Goal: Navigation & Orientation: Find specific page/section

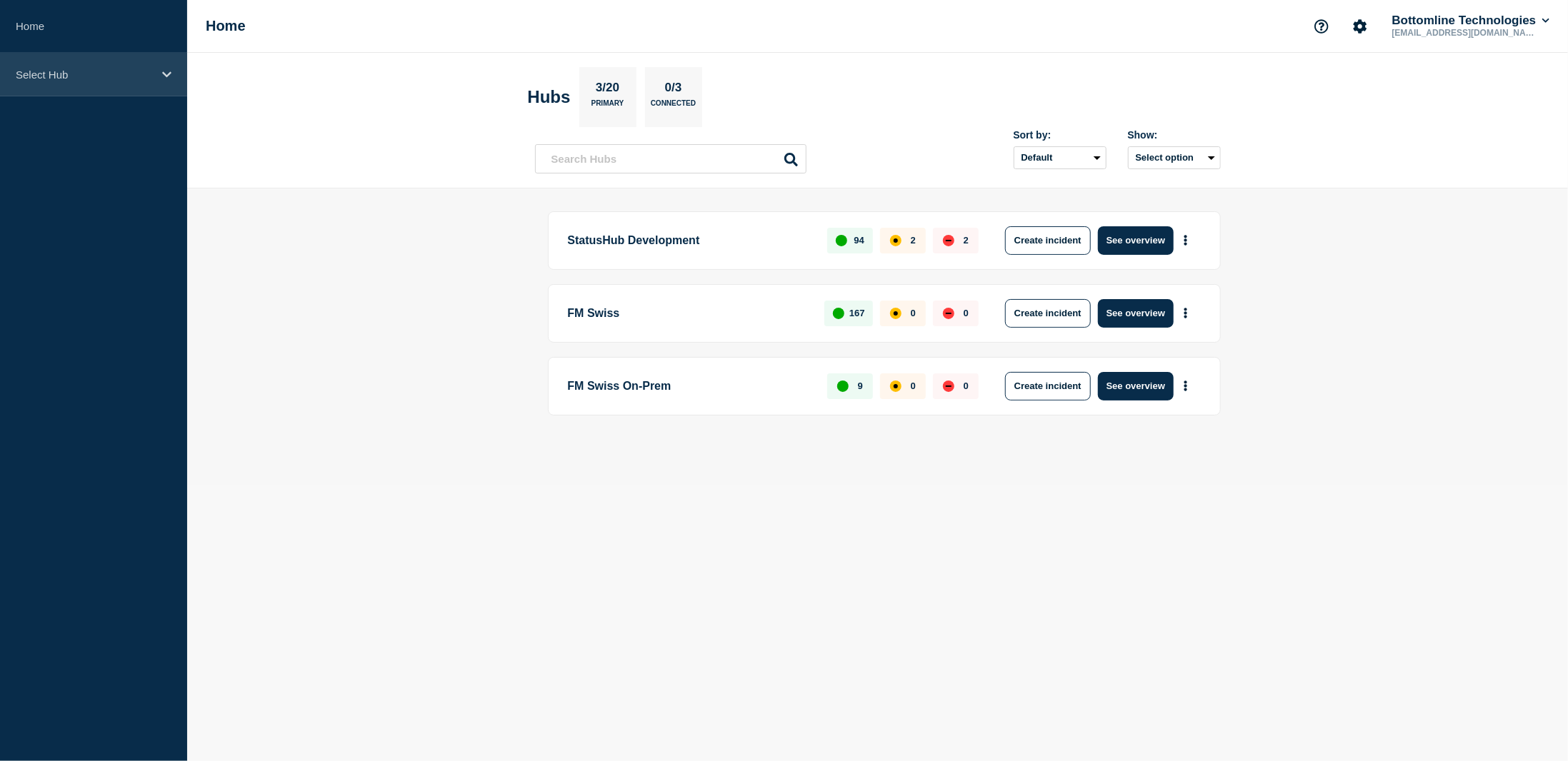
click at [166, 75] on icon at bounding box center [167, 74] width 10 height 10
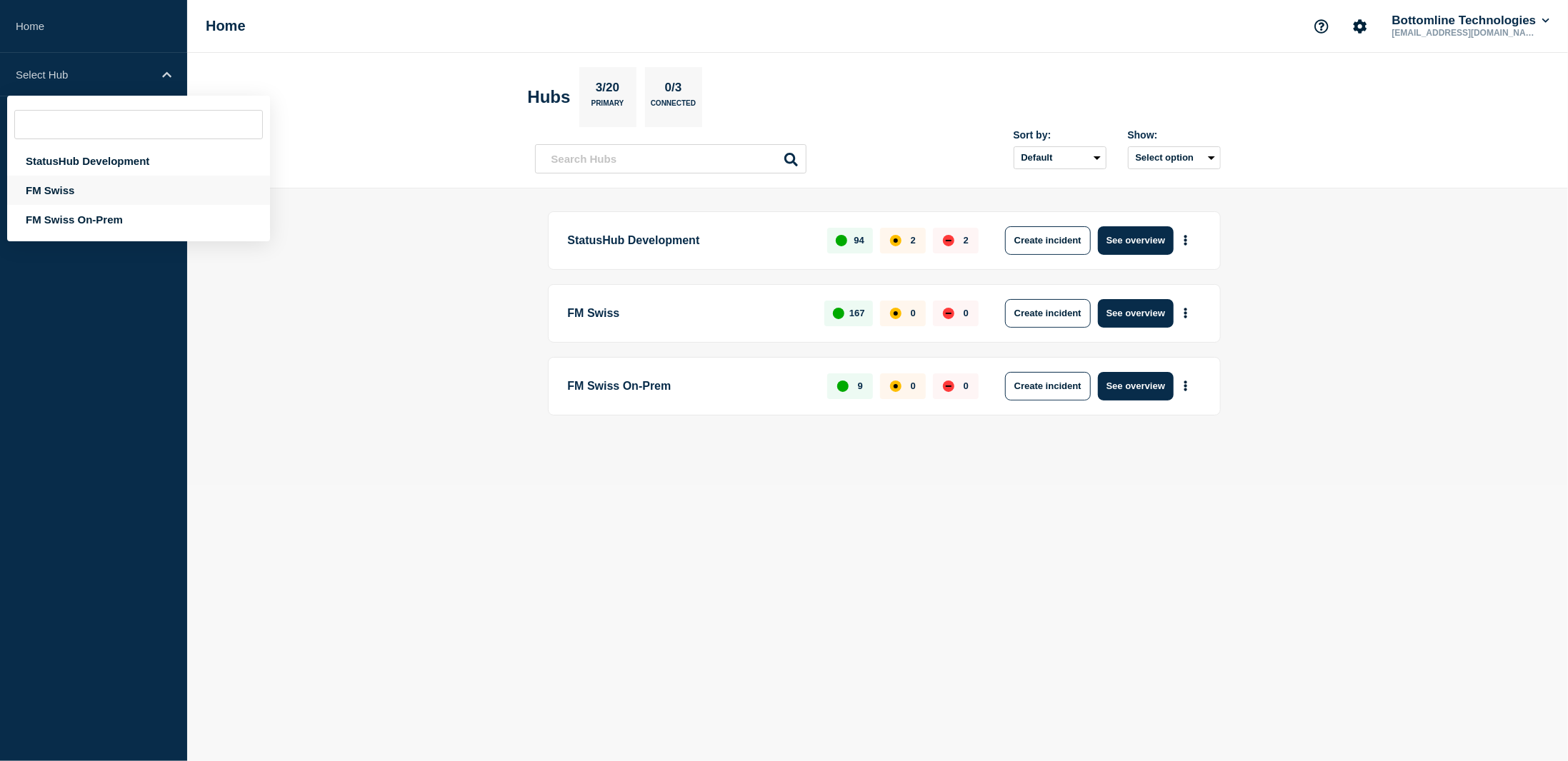
click at [65, 192] on div "FM Swiss" at bounding box center [139, 190] width 263 height 29
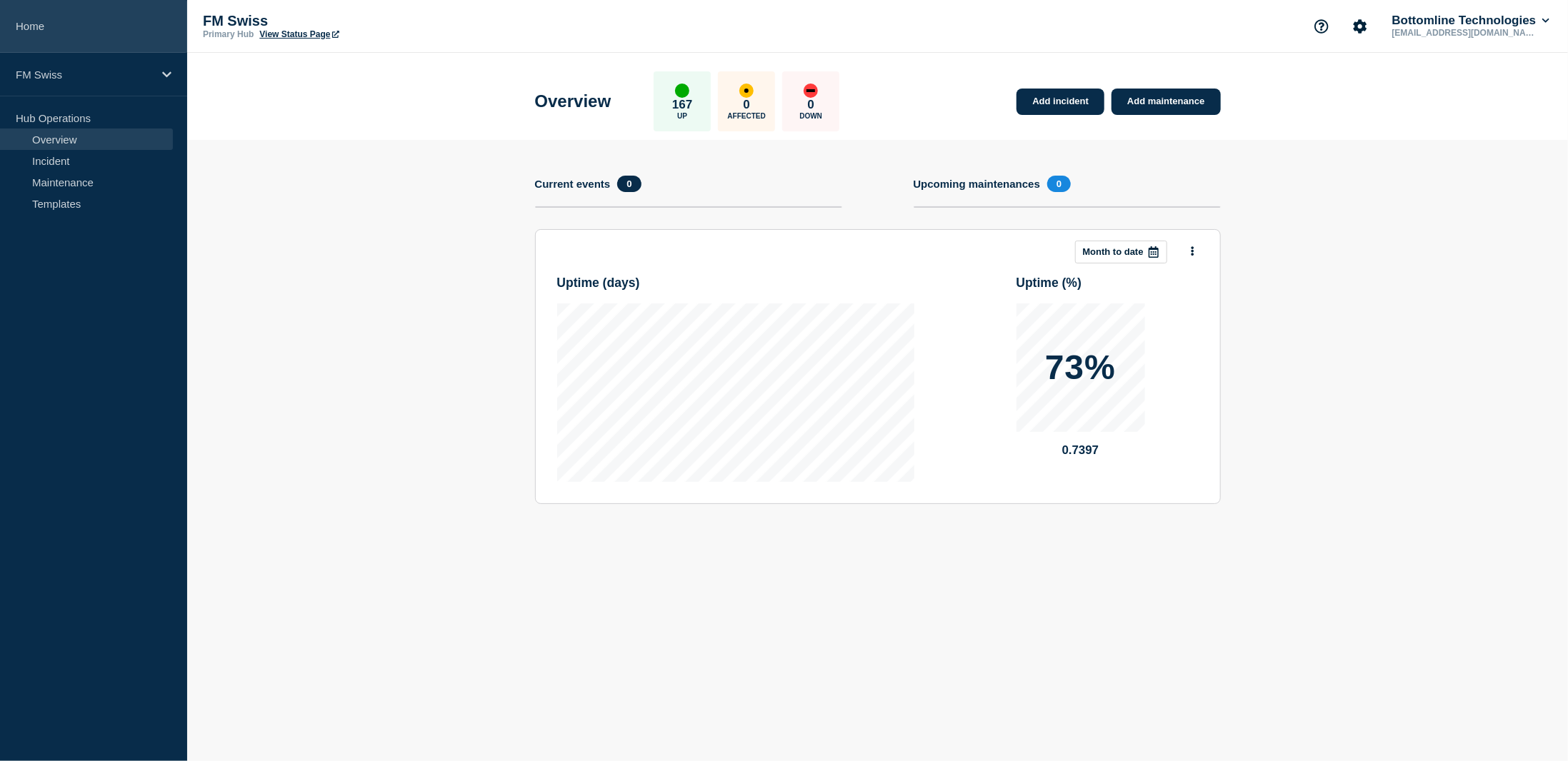
click at [38, 32] on link "Home" at bounding box center [94, 27] width 187 height 53
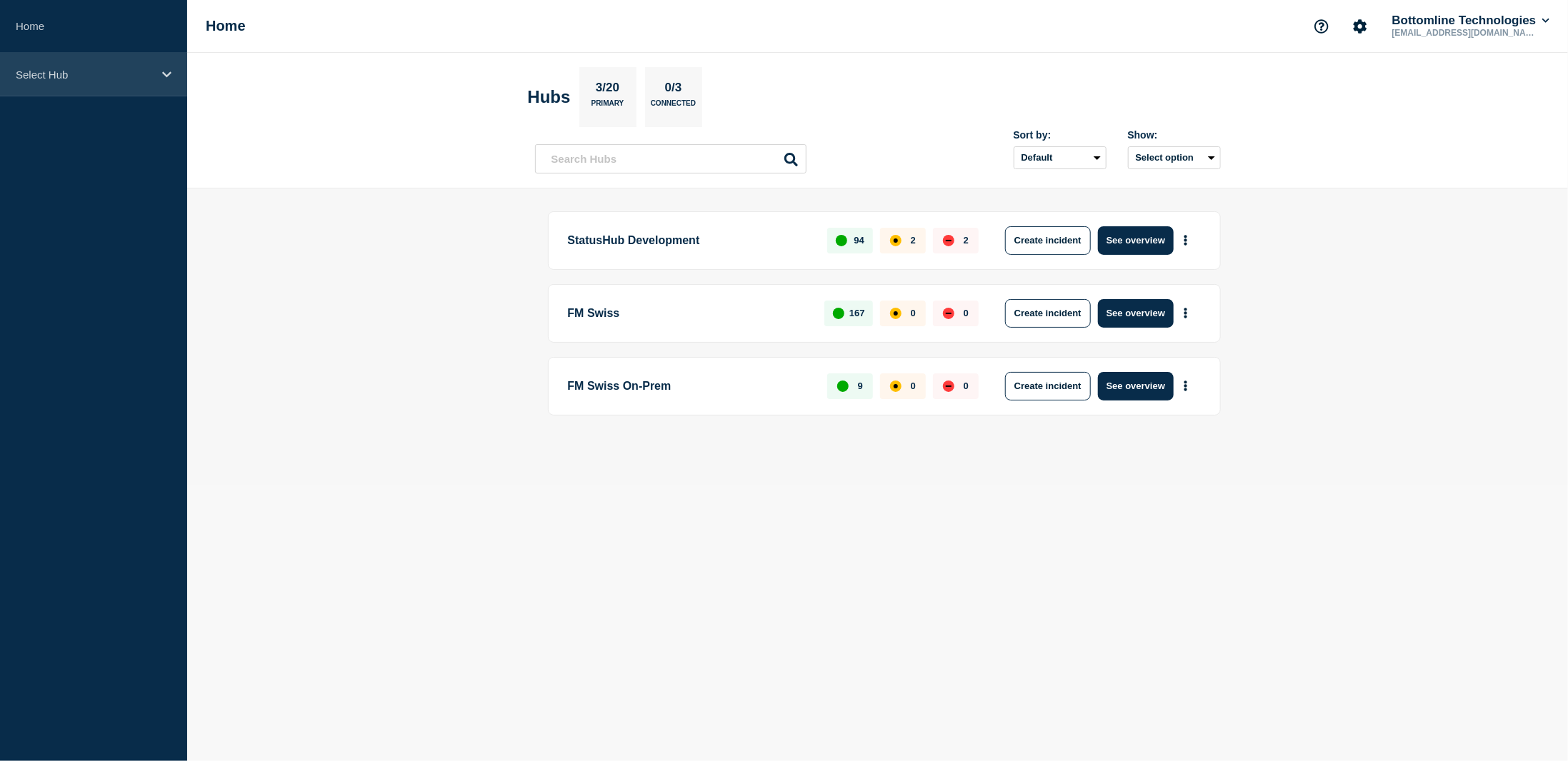
click at [167, 72] on icon at bounding box center [167, 74] width 10 height 10
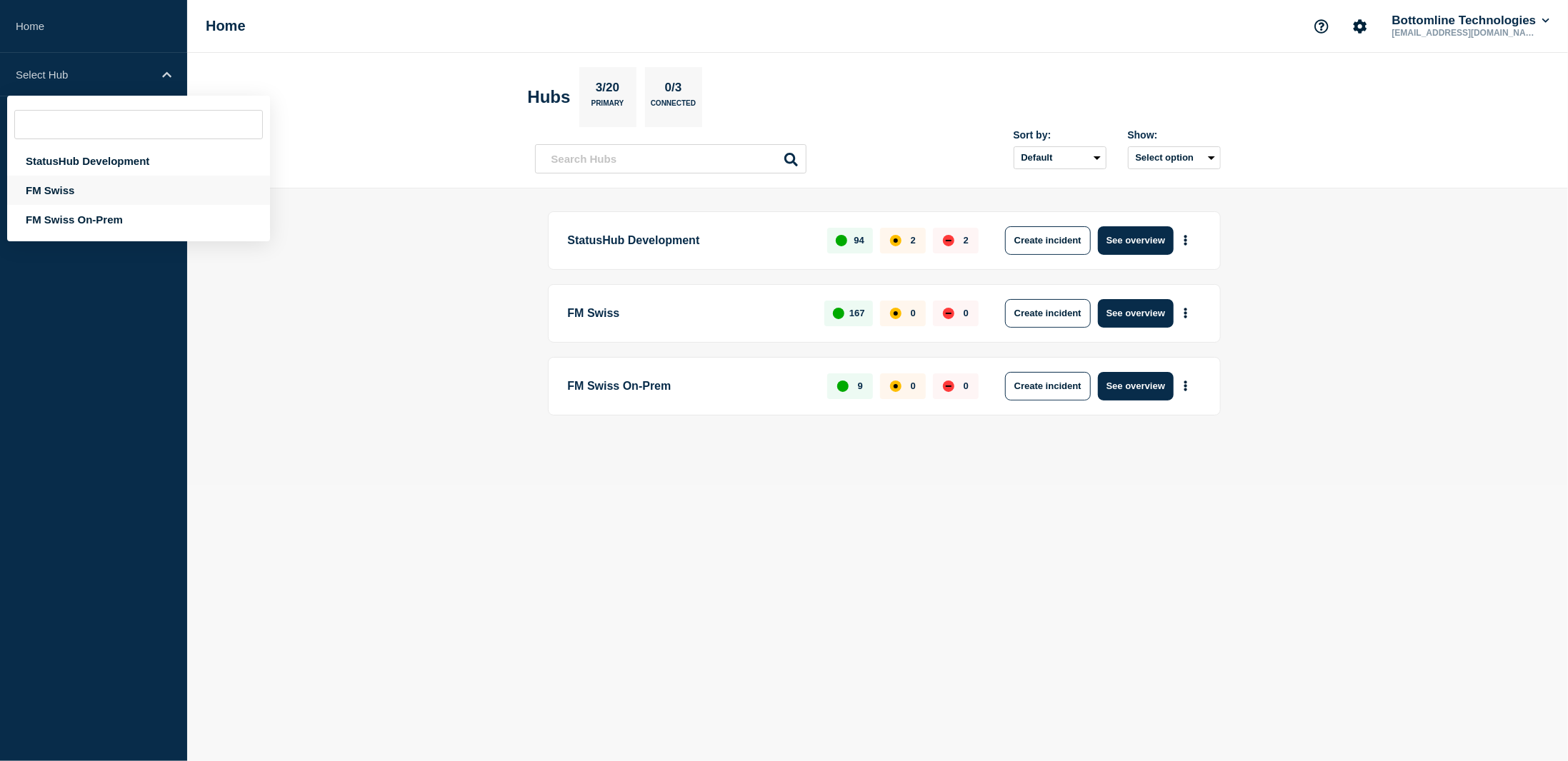
click at [59, 195] on div "FM Swiss" at bounding box center [139, 190] width 263 height 29
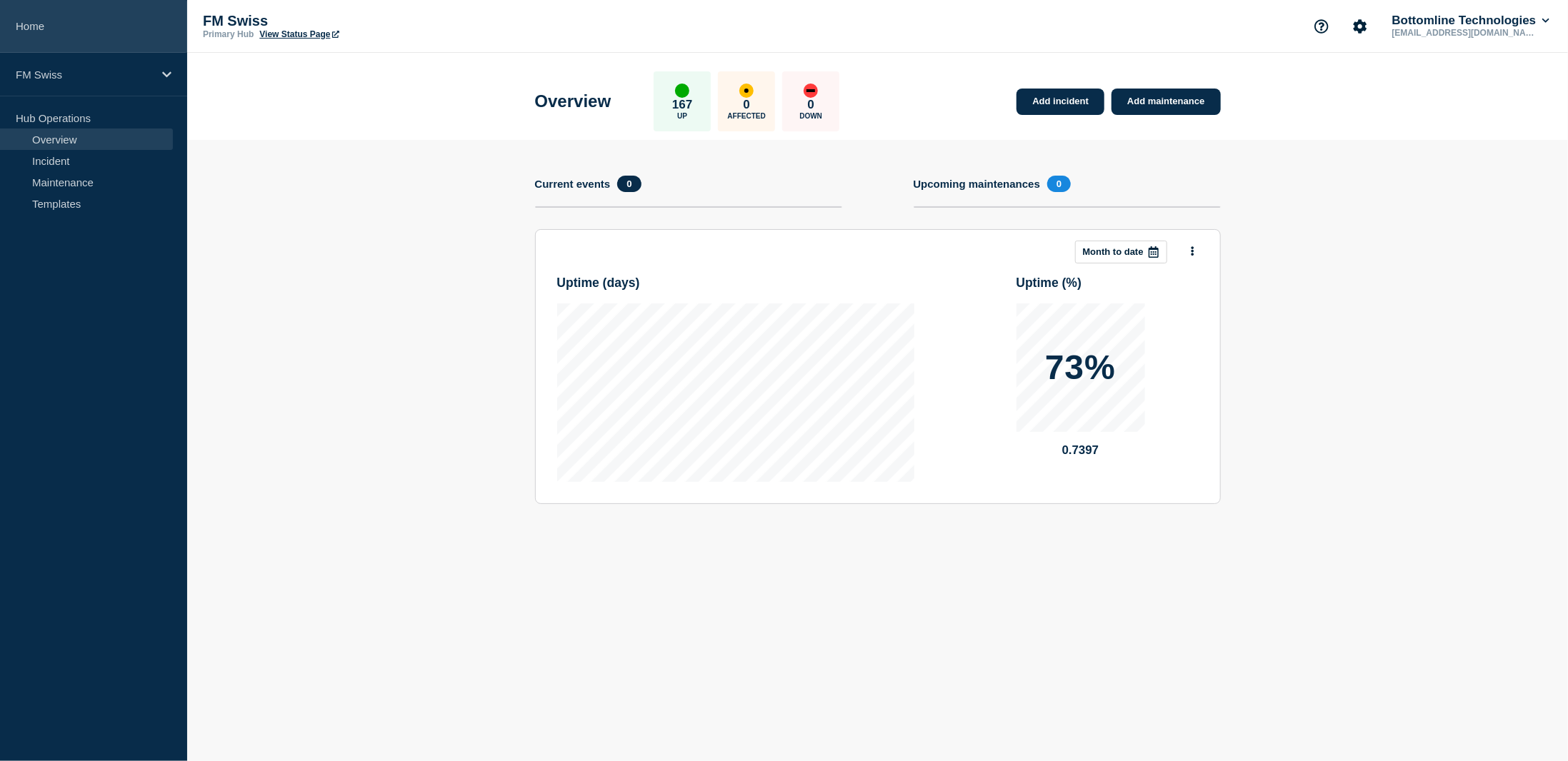
click at [31, 23] on link "Home" at bounding box center [94, 27] width 187 height 53
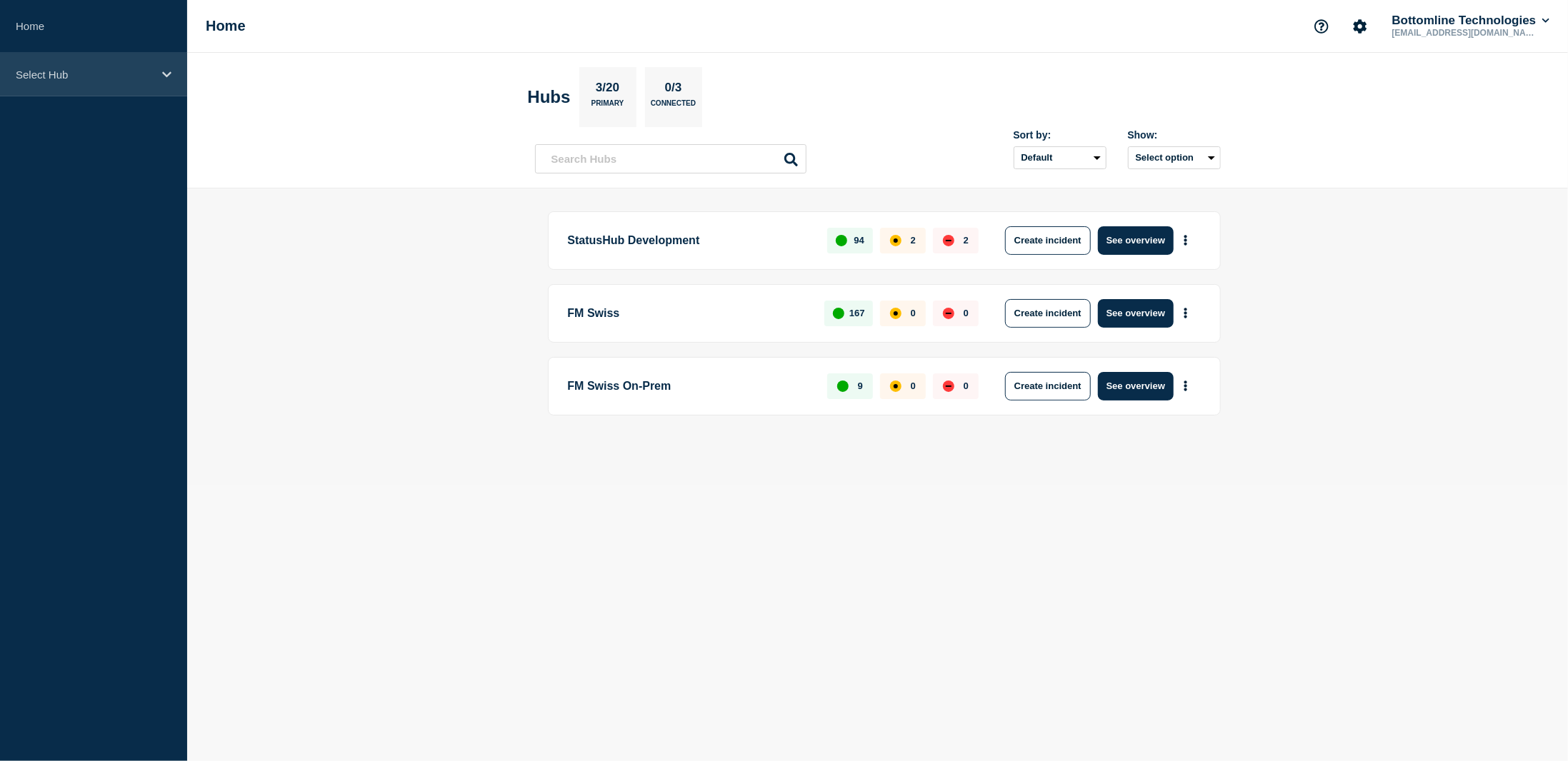
click at [63, 73] on p "Select Hub" at bounding box center [84, 74] width 137 height 12
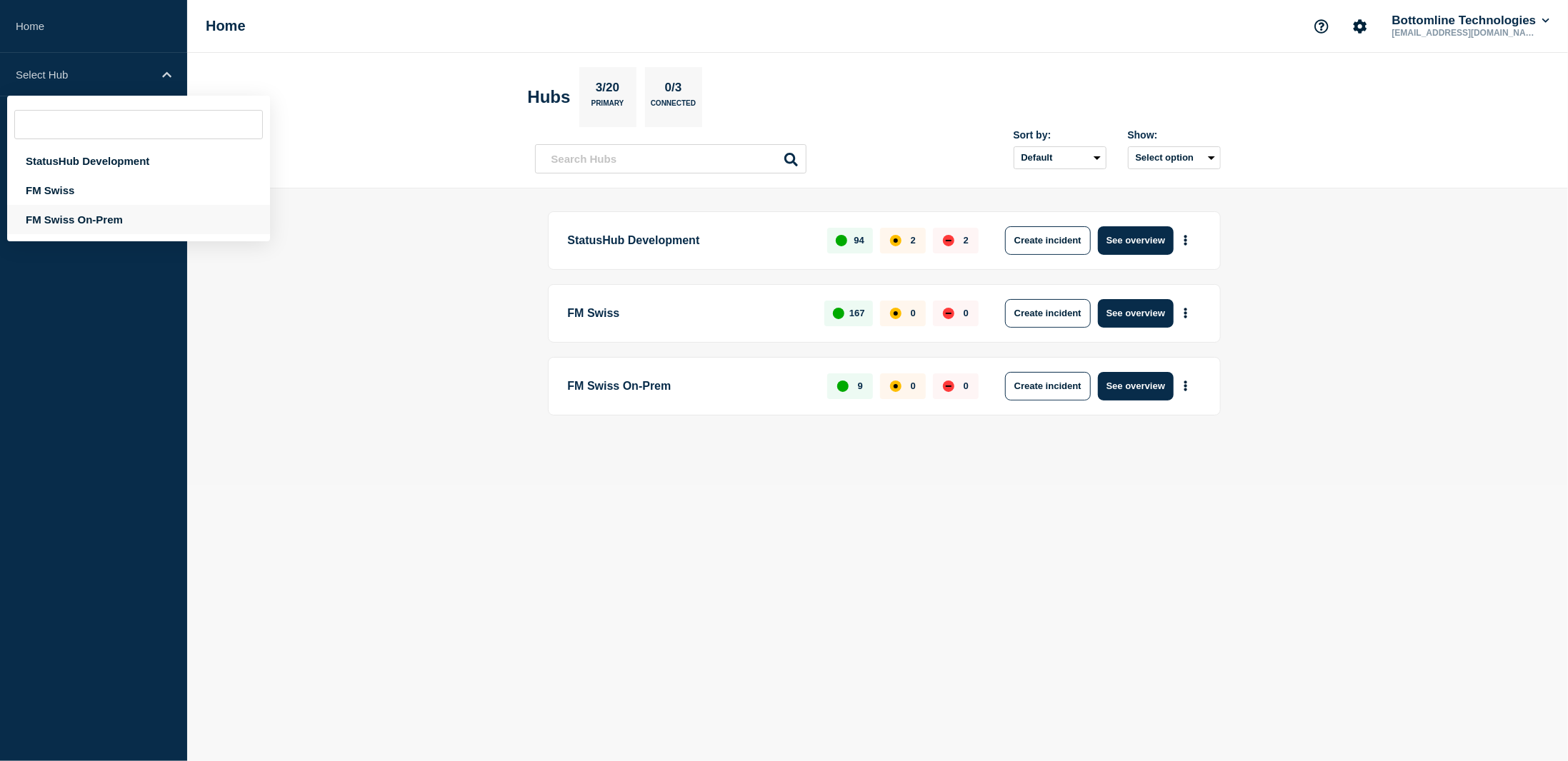
click at [73, 216] on div "FM Swiss On-Prem" at bounding box center [139, 219] width 263 height 29
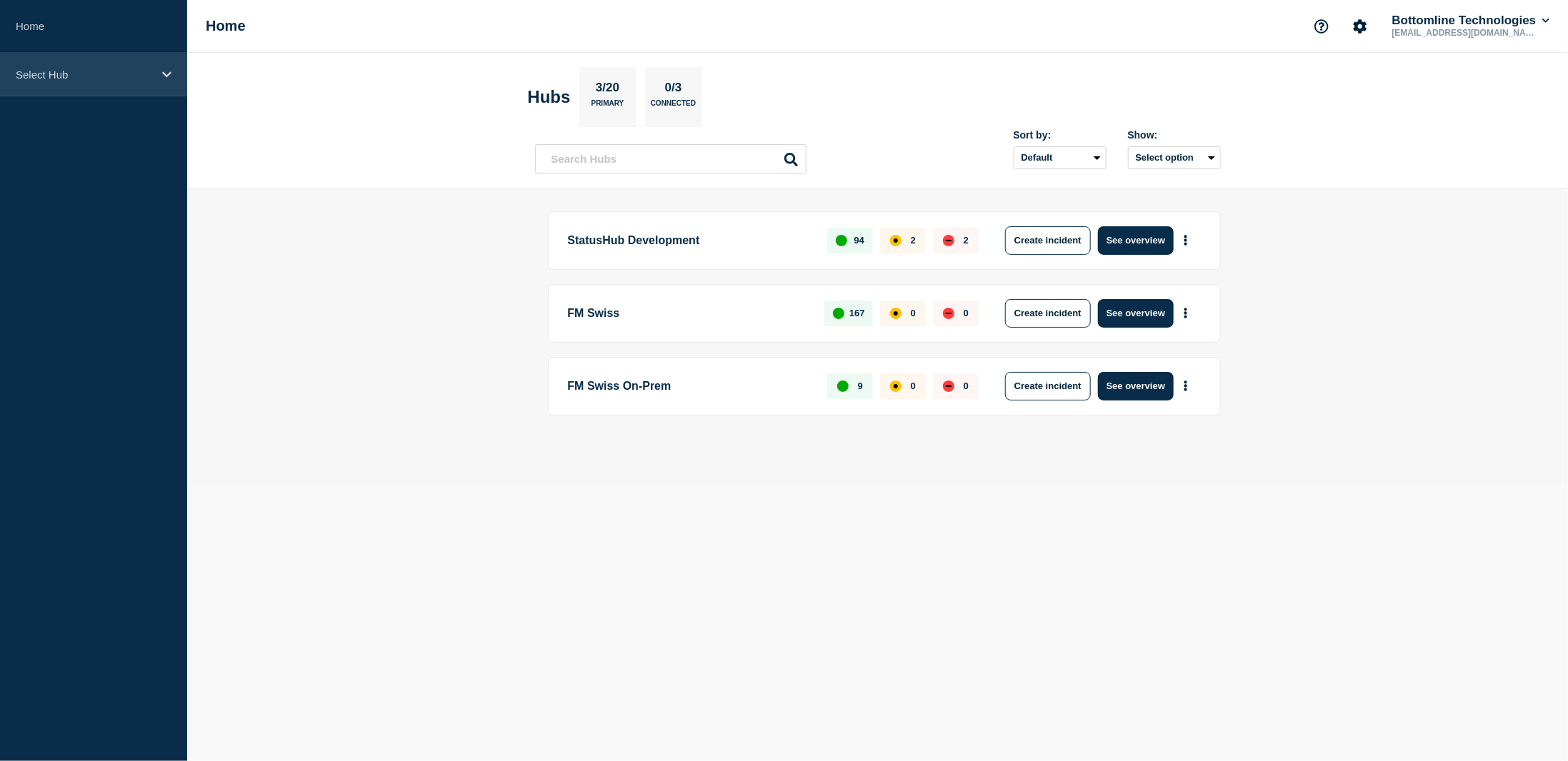
click at [160, 71] on div "Select Hub" at bounding box center [94, 75] width 187 height 44
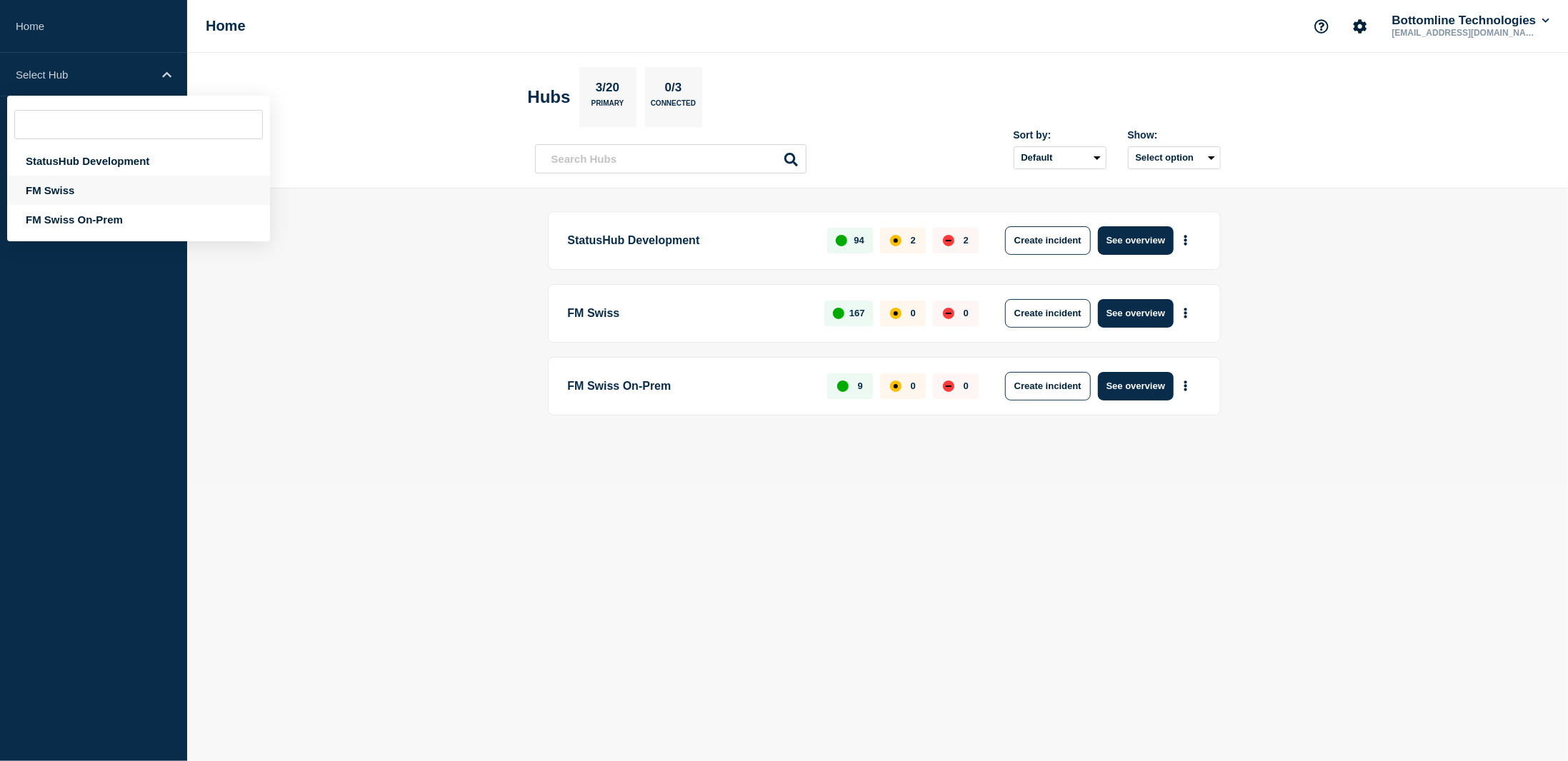
click at [58, 193] on div "FM Swiss" at bounding box center [139, 190] width 263 height 29
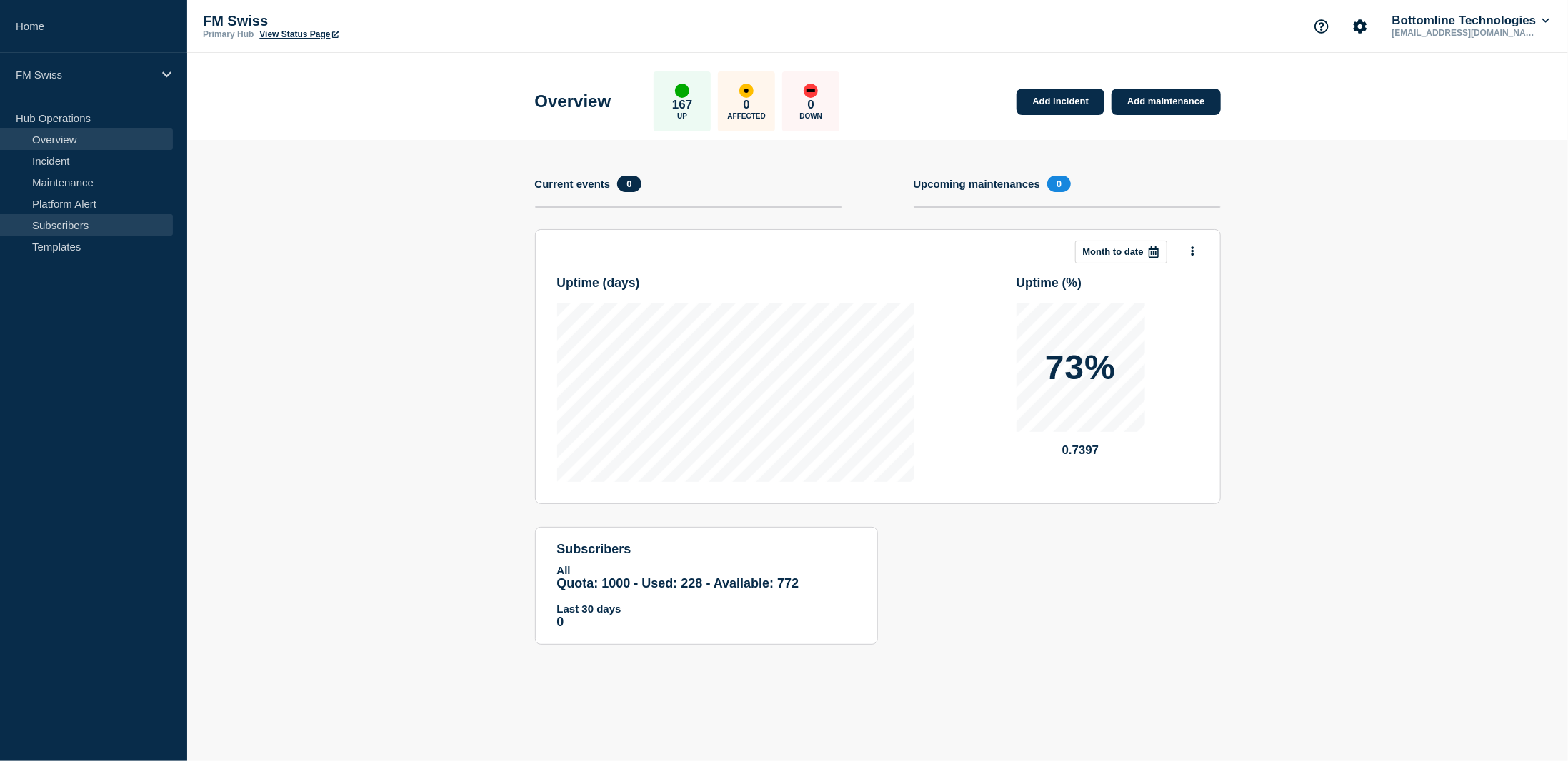
click at [83, 226] on link "Subscribers" at bounding box center [86, 225] width 173 height 22
